Goal: Find specific page/section: Find specific page/section

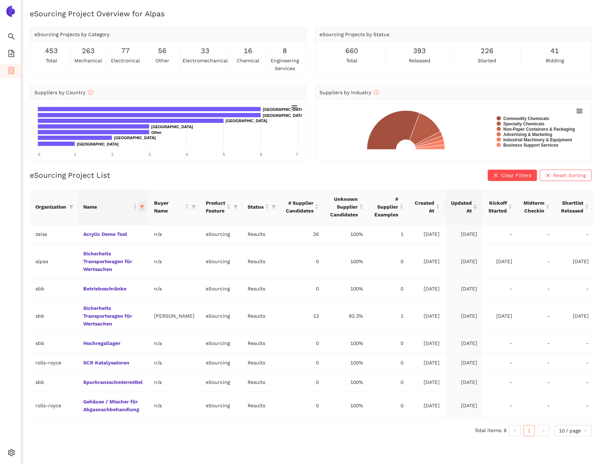
click at [142, 206] on icon "filter" at bounding box center [142, 207] width 4 height 4
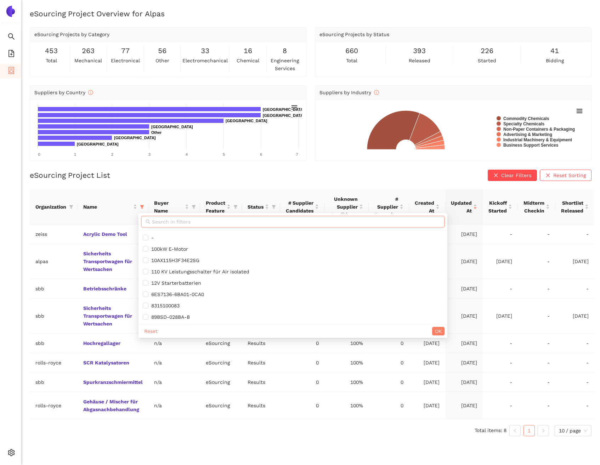
click at [165, 221] on input "text" at bounding box center [296, 222] width 288 height 8
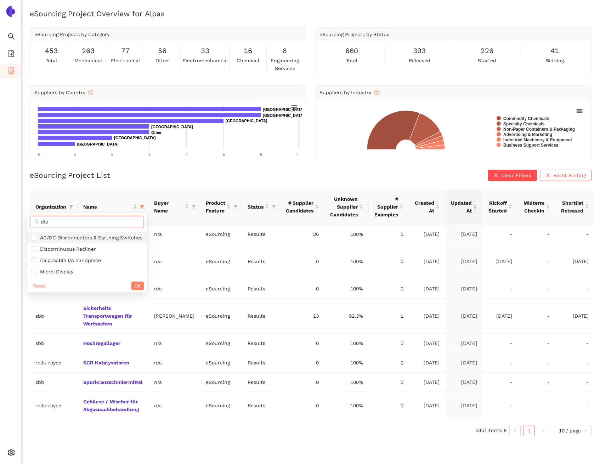
type input "dis"
click at [144, 240] on li "AC/DC Disconnectors & Earthing Switches" at bounding box center [86, 237] width 119 height 11
checkbox input "true"
click at [135, 288] on span "OK" at bounding box center [137, 286] width 7 height 8
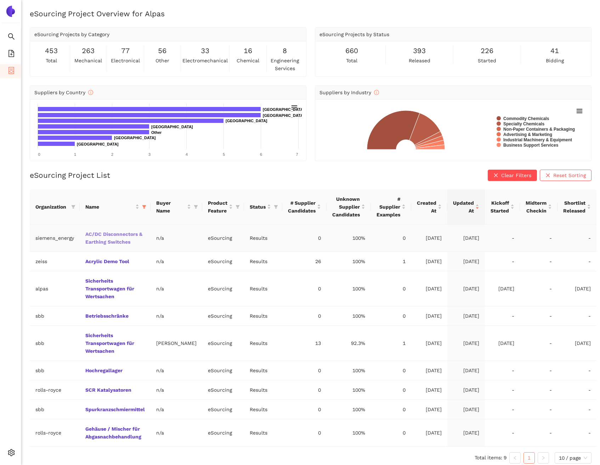
click at [0, 0] on link "AC/DC Disconnectors & Earthing Switches" at bounding box center [0, 0] width 0 height 0
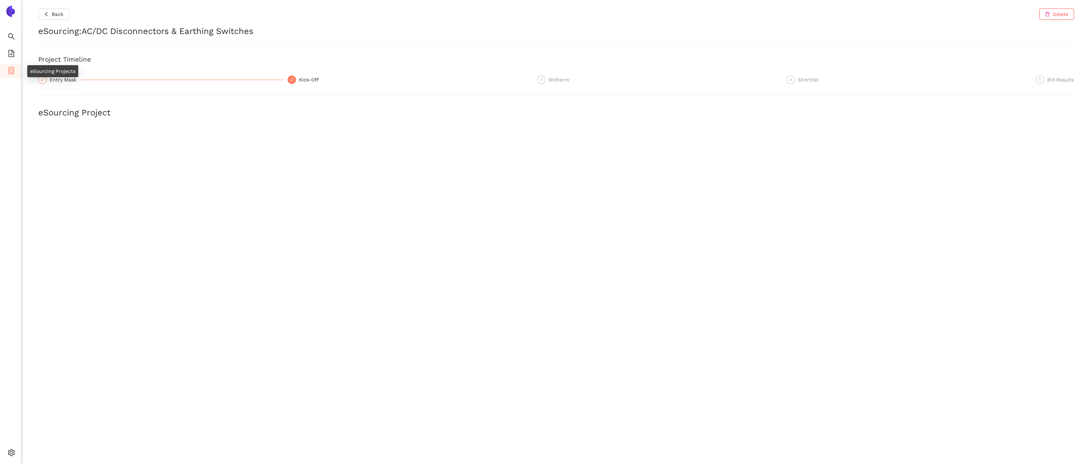
click at [13, 68] on icon "container" at bounding box center [11, 70] width 7 height 7
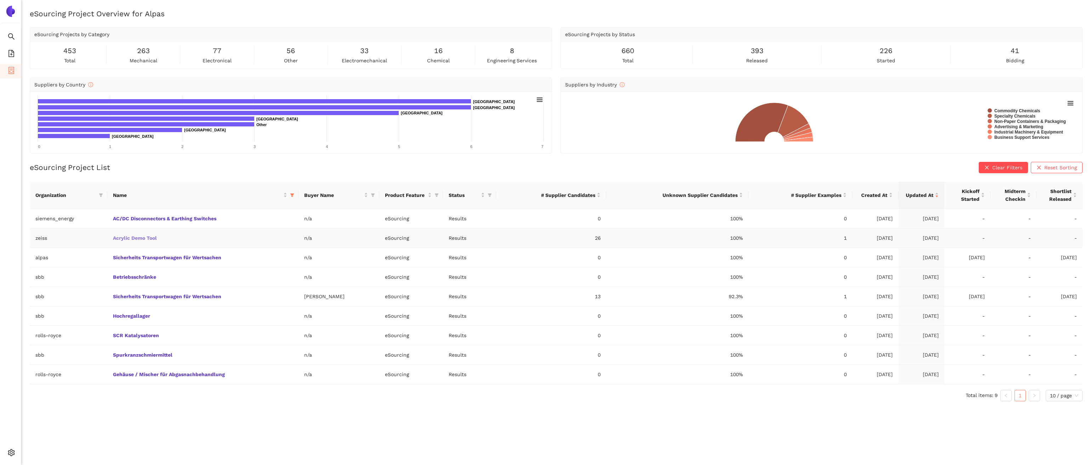
click at [0, 0] on link "Acrylic Demo Tool" at bounding box center [0, 0] width 0 height 0
